Goal: Information Seeking & Learning: Learn about a topic

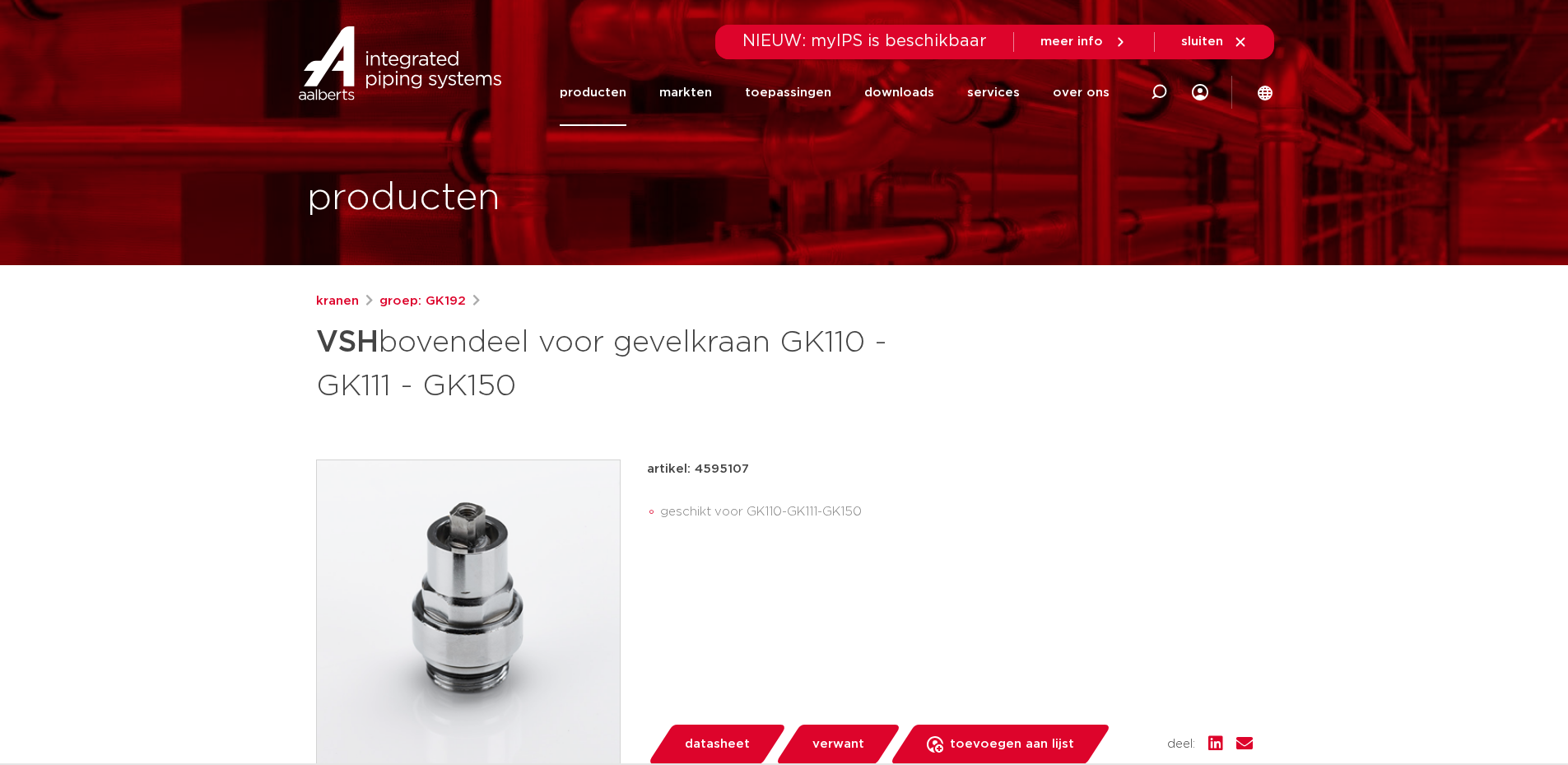
drag, startPoint x: 233, startPoint y: 390, endPoint x: 164, endPoint y: 61, distance: 336.2
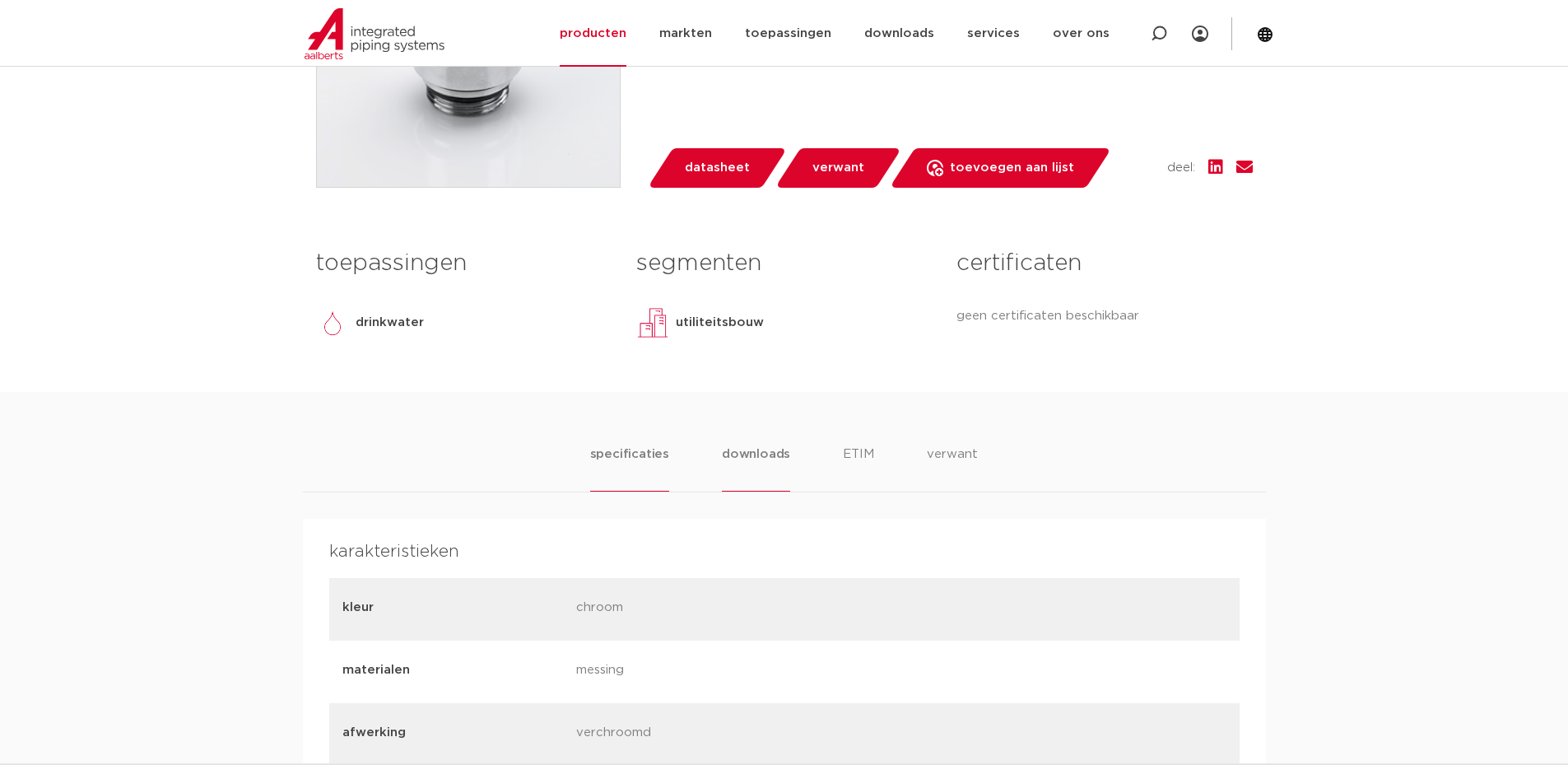
click at [767, 462] on li "downloads" at bounding box center [756, 468] width 68 height 47
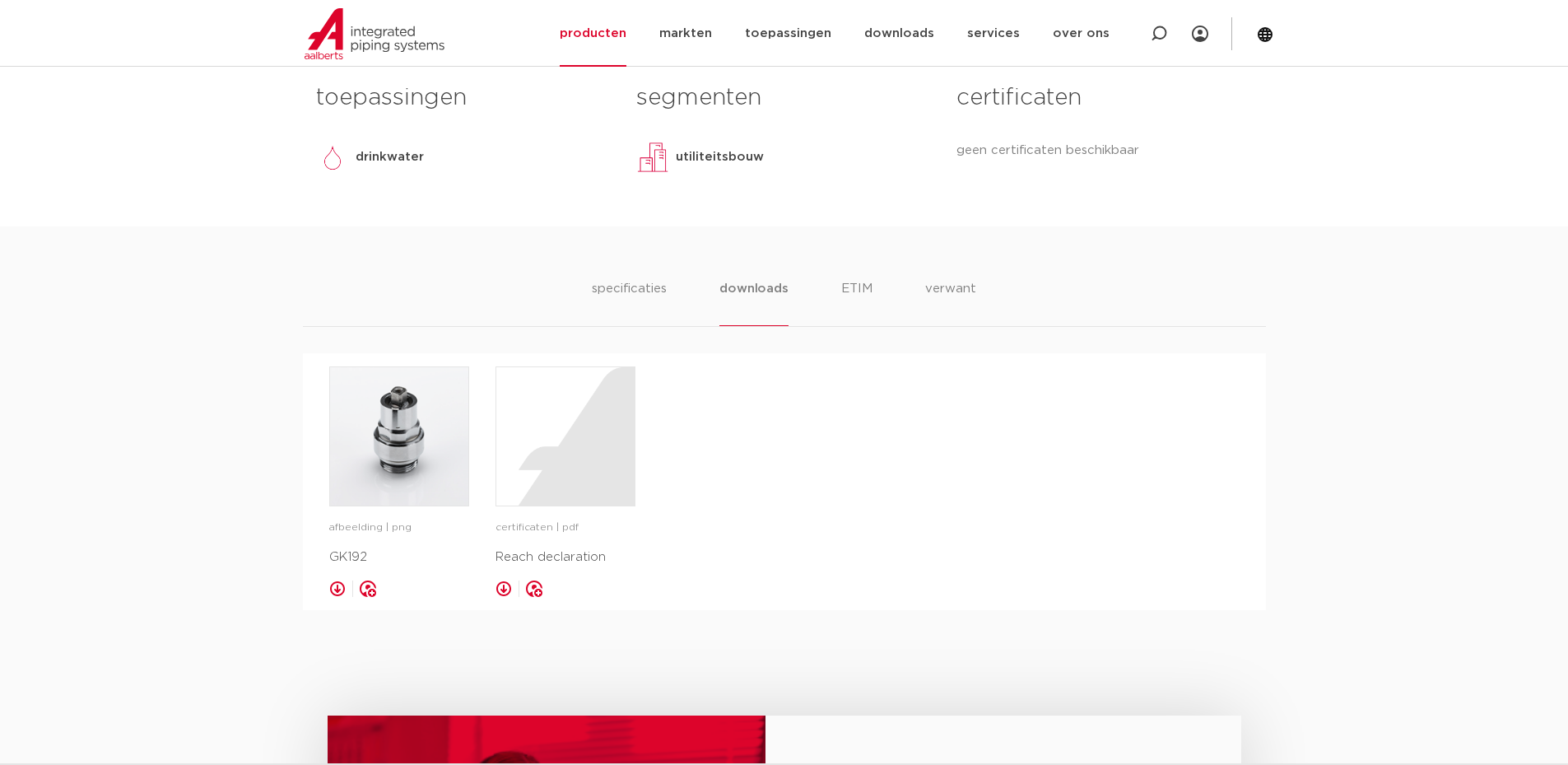
scroll to position [741, 0]
click at [958, 289] on li "verwant" at bounding box center [950, 303] width 51 height 47
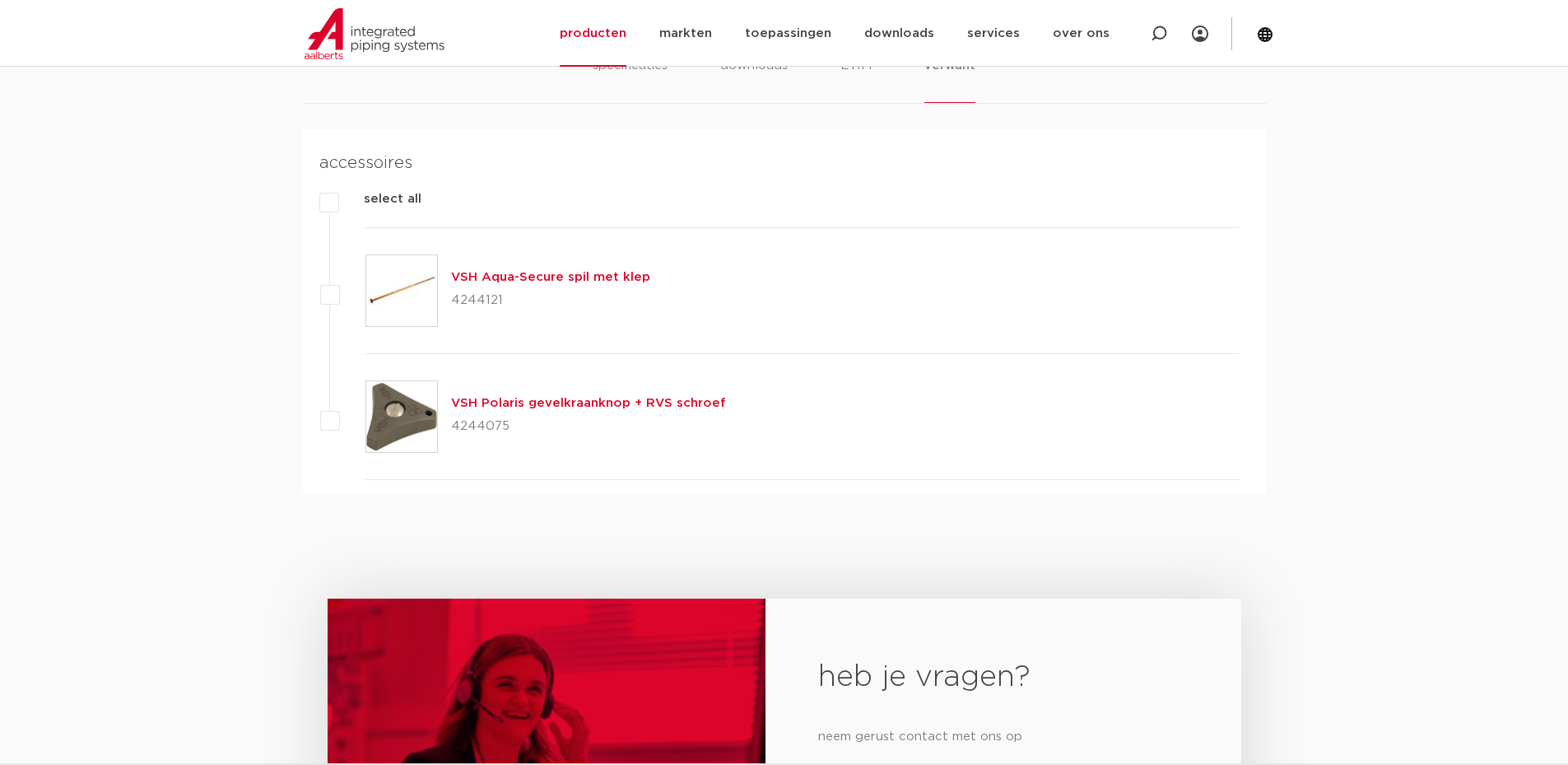
scroll to position [988, 0]
